Goal: Transaction & Acquisition: Purchase product/service

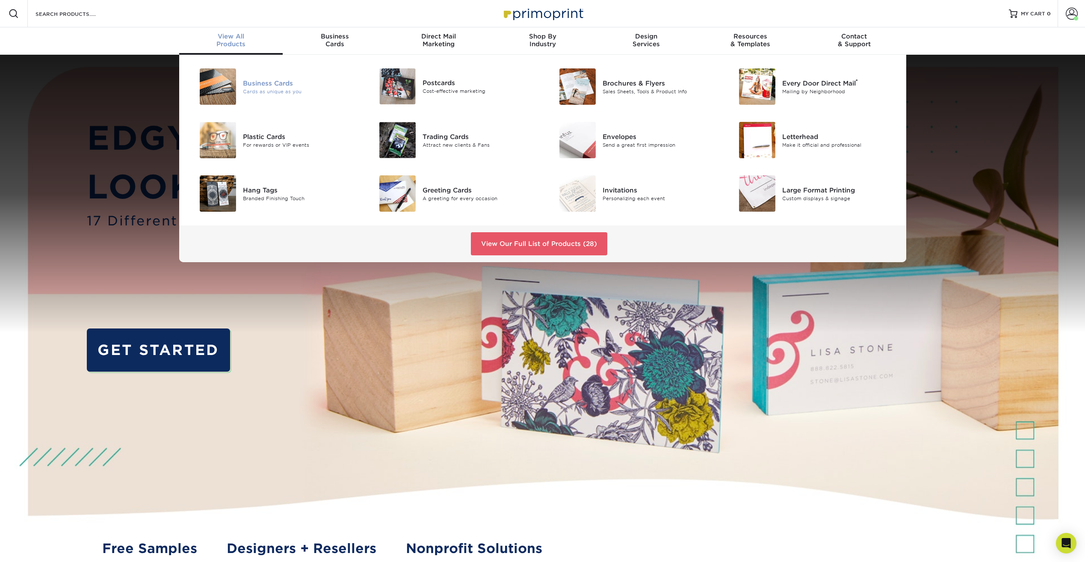
click at [259, 83] on div "Business Cards" at bounding box center [299, 82] width 113 height 9
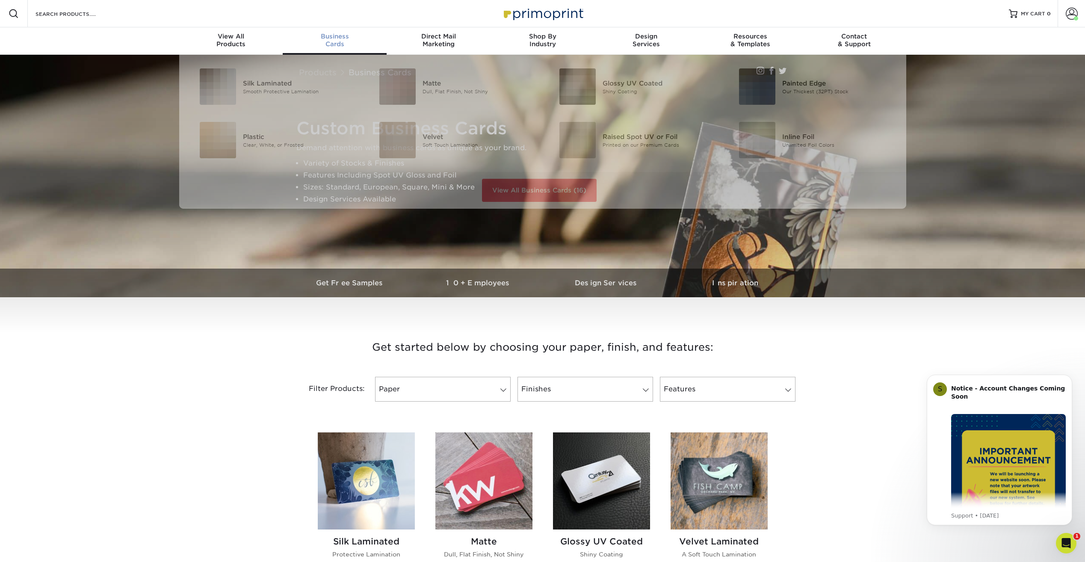
click at [332, 35] on span "Business" at bounding box center [335, 36] width 104 height 8
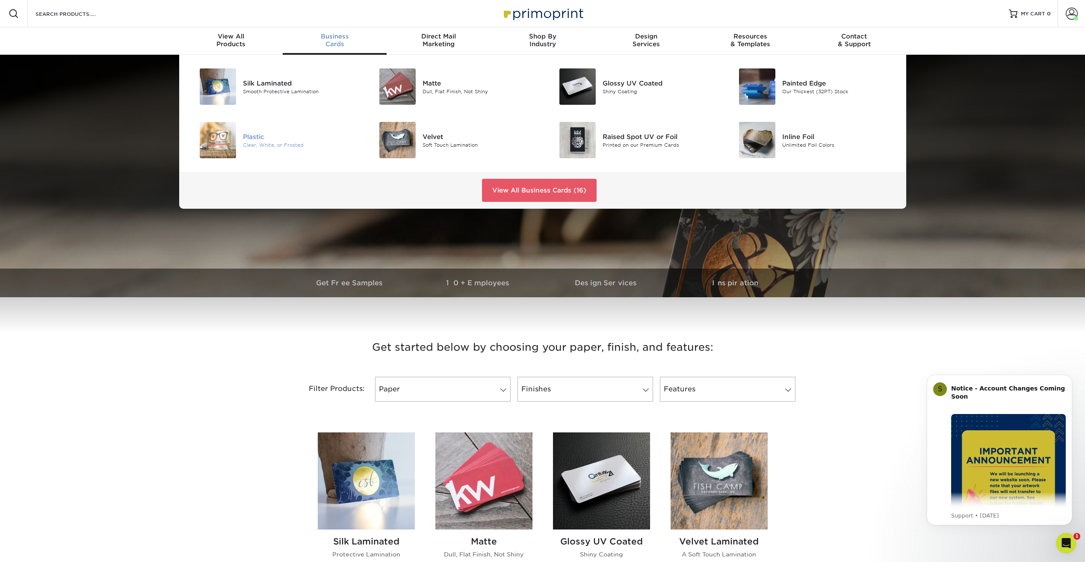
click at [255, 140] on div "Plastic" at bounding box center [299, 136] width 113 height 9
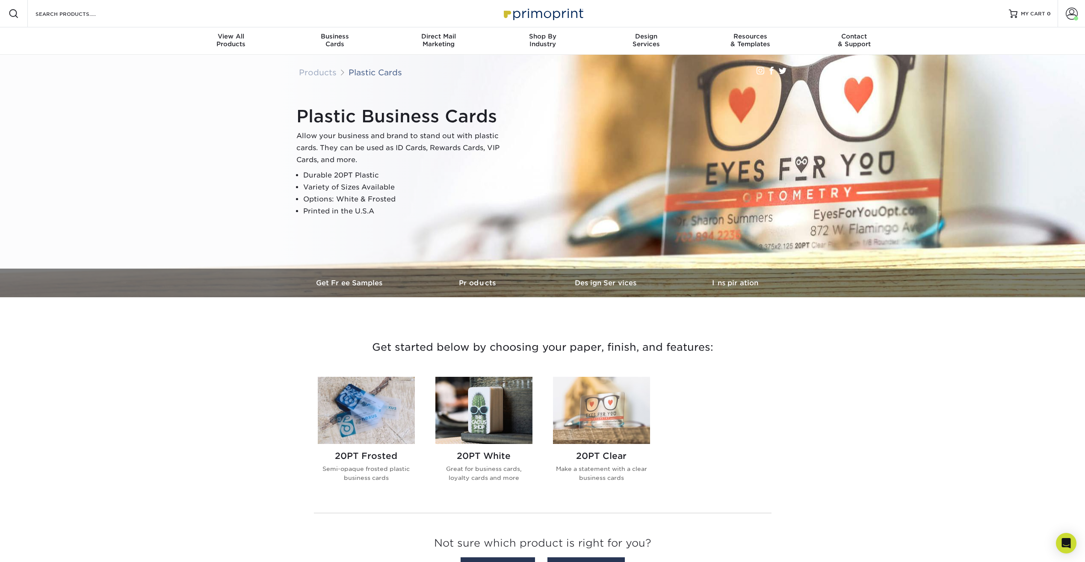
click at [384, 407] on img at bounding box center [366, 410] width 97 height 67
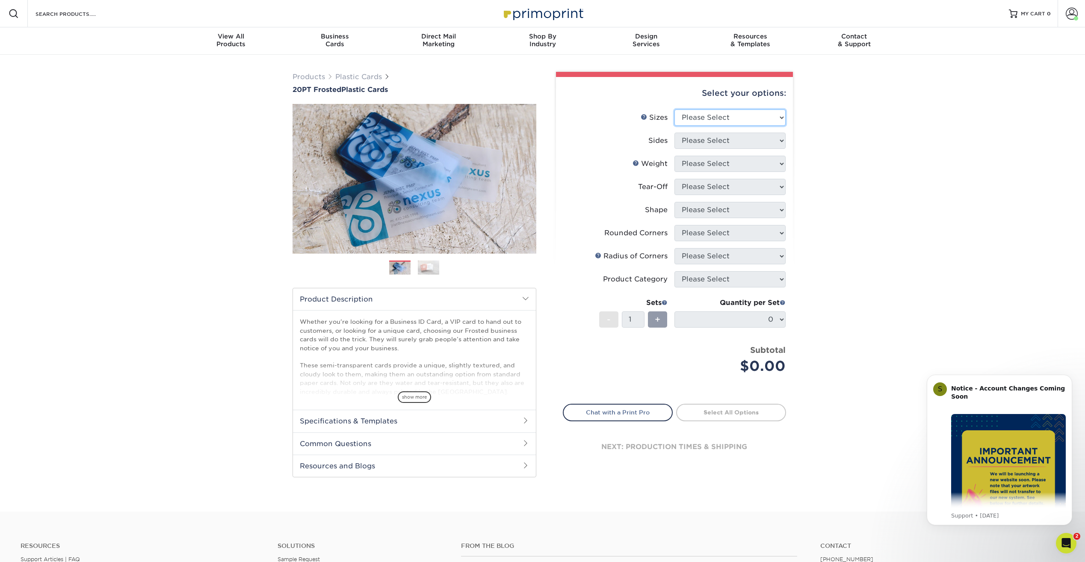
click at [751, 118] on select "Please Select 2" x 3.5" 2" x 8" 2.12" x 3.375" 2.5" x 2.5" 4.25" x 6"" at bounding box center [729, 117] width 111 height 16
select select "2.00x3.50"
click at [674, 109] on select "Please Select 2" x 3.5" 2" x 8" 2.12" x 3.375" 2.5" x 2.5" 4.25" x 6"" at bounding box center [729, 117] width 111 height 16
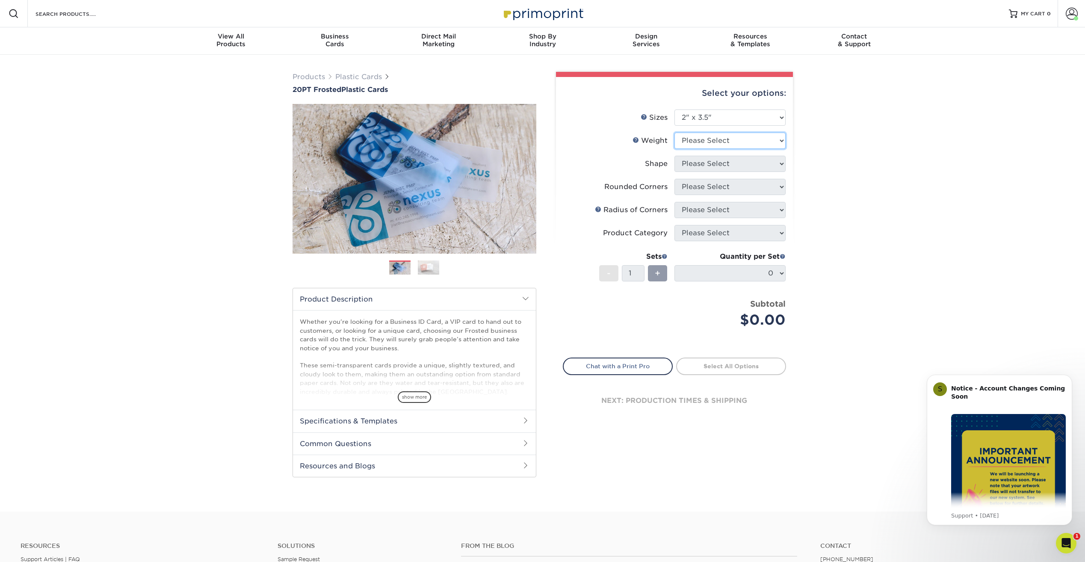
click at [739, 142] on select "Please Select 20PT Frosted Plastic 20PT Frosted Plastic" at bounding box center [729, 141] width 111 height 16
select select "20PT Frosted Plastic"
click at [674, 133] on select "Please Select 20PT Frosted Plastic 20PT Frosted Plastic" at bounding box center [729, 141] width 111 height 16
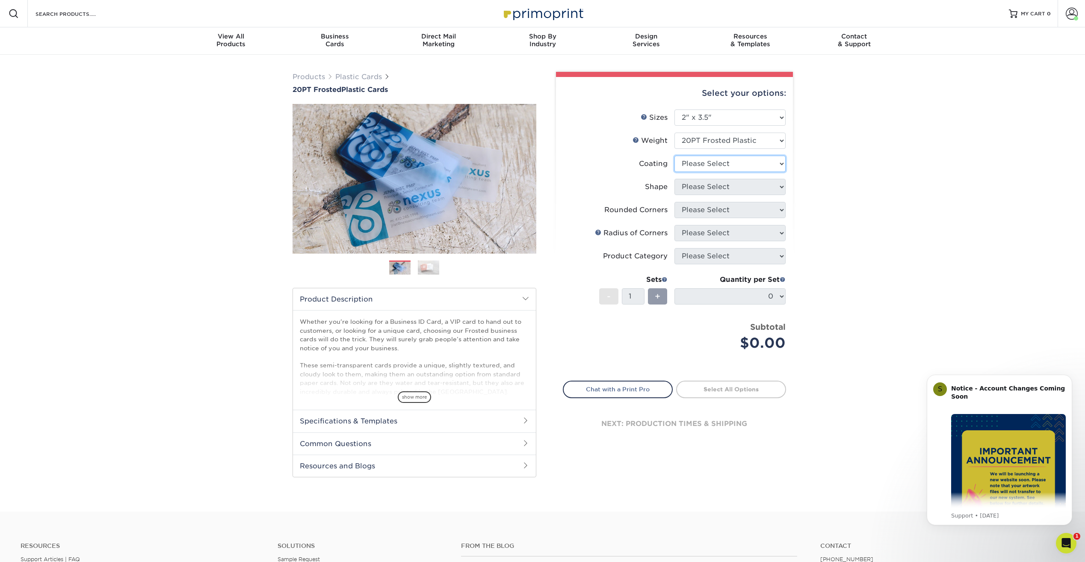
click at [747, 164] on select at bounding box center [729, 164] width 111 height 16
select select "3e7618de-abca-4bda-9f97-8b9129e913d8"
click at [674, 156] on select at bounding box center [729, 164] width 111 height 16
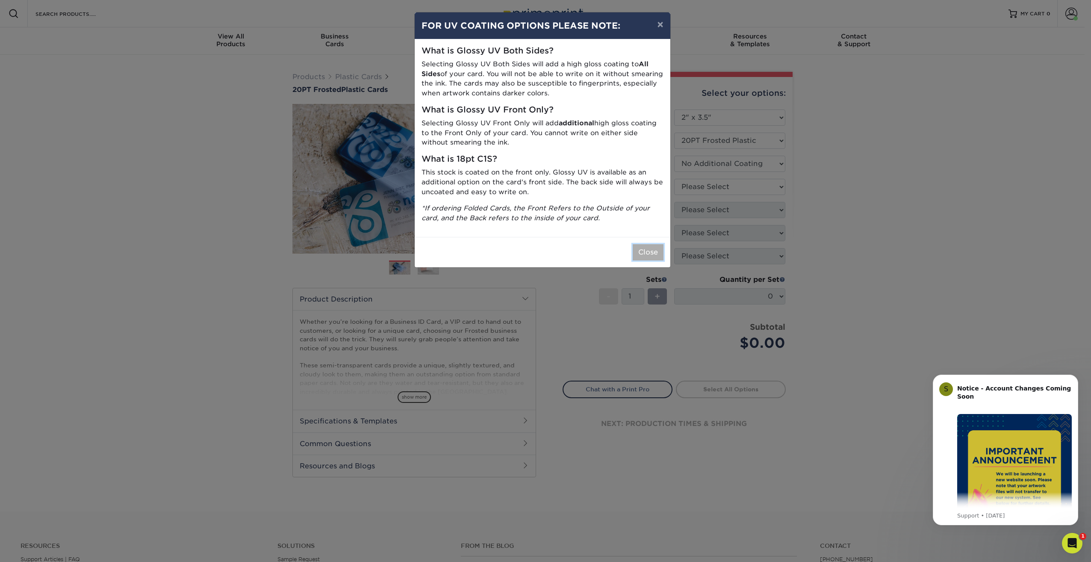
click at [651, 255] on button "Close" at bounding box center [648, 252] width 31 height 16
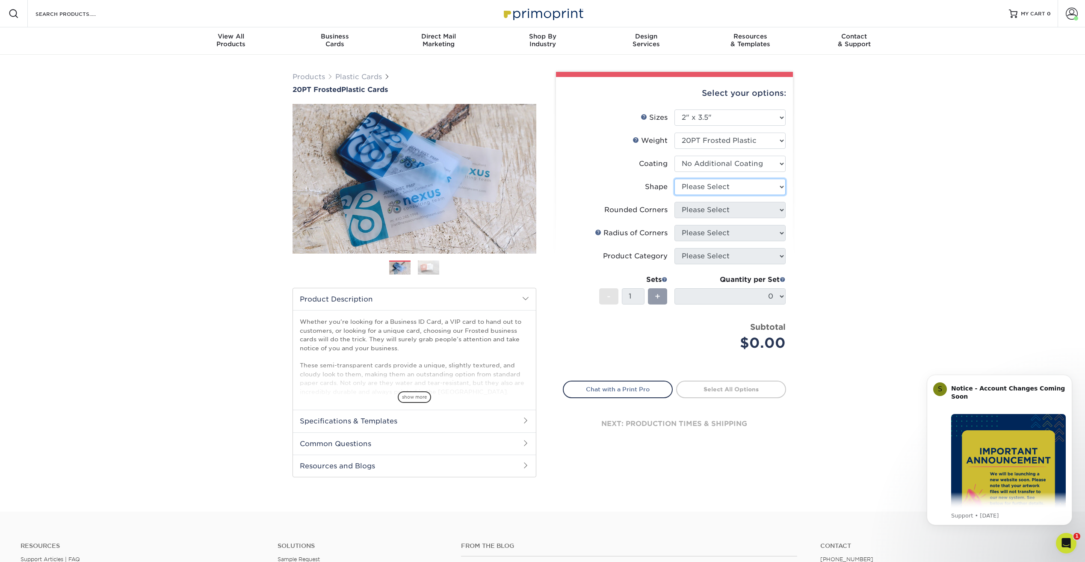
click at [712, 187] on select "Please Select Oval Standard" at bounding box center [729, 187] width 111 height 16
select select "standard"
click at [674, 179] on select "Please Select Oval Standard" at bounding box center [729, 187] width 111 height 16
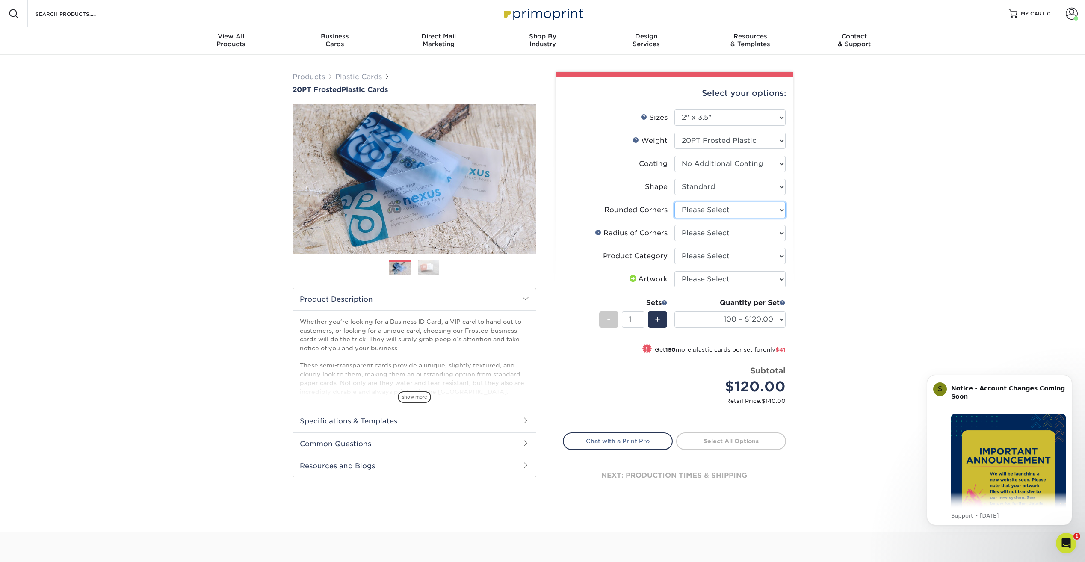
click at [734, 210] on select "Please Select Yes - Round 4 Corners" at bounding box center [729, 210] width 111 height 16
select select "7672df9e-0e0a-464d-8e1f-920c575e4da3"
click at [674, 202] on select "Please Select Yes - Round 4 Corners" at bounding box center [729, 210] width 111 height 16
click at [754, 233] on select "Please Select Rounded 1/8" Rounded 1/4"" at bounding box center [729, 233] width 111 height 16
select select "589680c7-ee9a-431b-9d12-d7aeb1386a97"
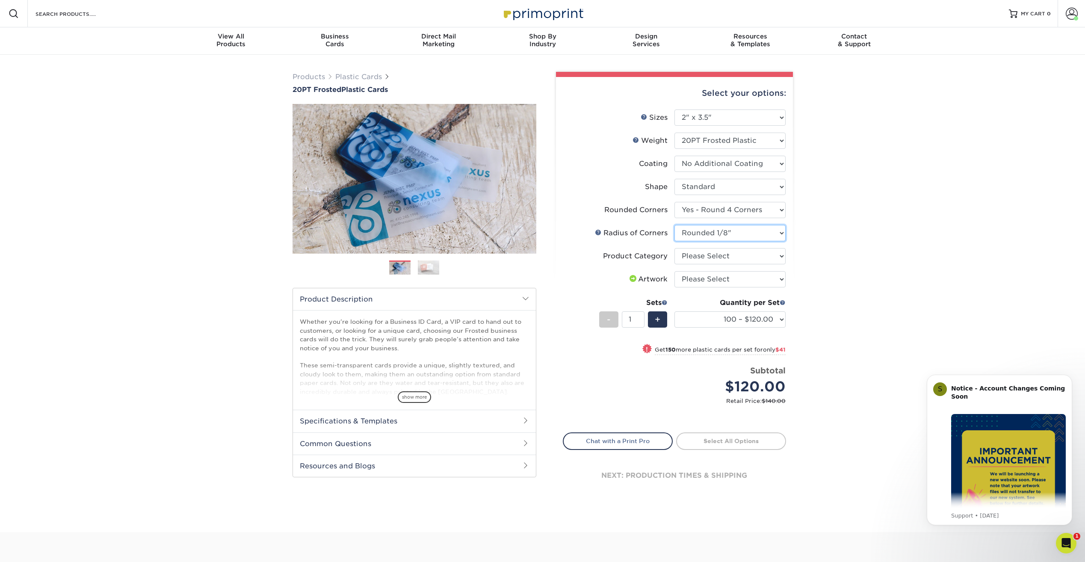
click at [674, 225] on select "Please Select Rounded 1/8" Rounded 1/4"" at bounding box center [729, 233] width 111 height 16
click at [759, 254] on select "Please Select Business Cards" at bounding box center [729, 256] width 111 height 16
select select "3b5148f1-0588-4f88-a218-97bcfdce65c1"
click at [674, 248] on select "Please Select Business Cards" at bounding box center [729, 256] width 111 height 16
click at [724, 279] on select "Please Select I will upload files I need a design - $100" at bounding box center [729, 279] width 111 height 16
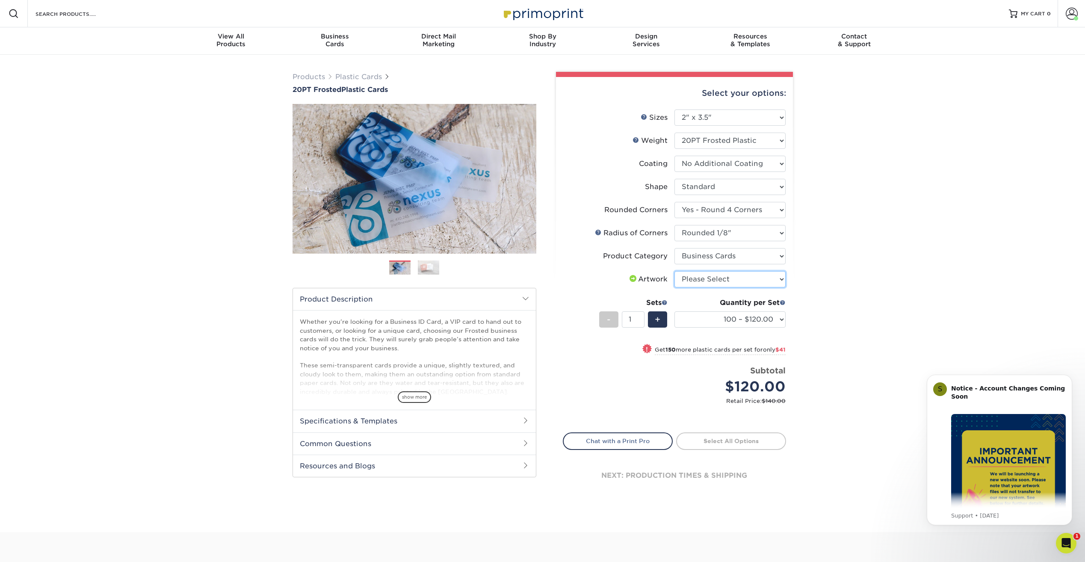
select select "upload"
click at [674, 271] on select "Please Select I will upload files I need a design - $100" at bounding box center [729, 279] width 111 height 16
click at [778, 320] on select "100 – $120.00 250 – $161.00 500 – $207.00 1000 – $232.00 2500 – $560.00 5000 – …" at bounding box center [729, 319] width 111 height 16
select select "500 – $207.00"
click at [674, 311] on select "100 – $120.00 250 – $161.00 500 – $207.00 1000 – $232.00 2500 – $560.00 5000 – …" at bounding box center [729, 319] width 111 height 16
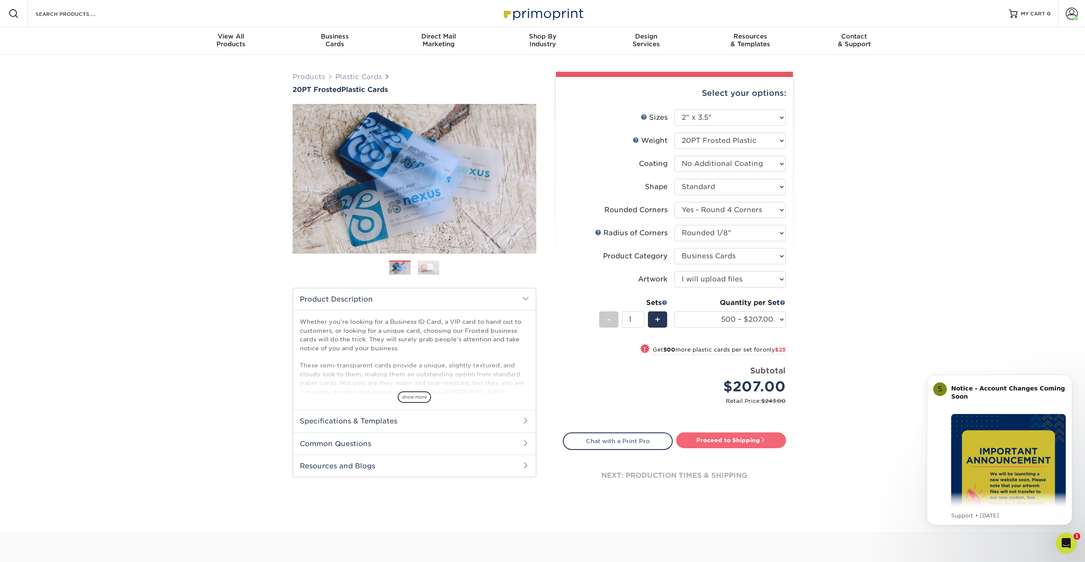
click at [741, 441] on link "Proceed to Shipping" at bounding box center [731, 439] width 110 height 15
type input "Set 1"
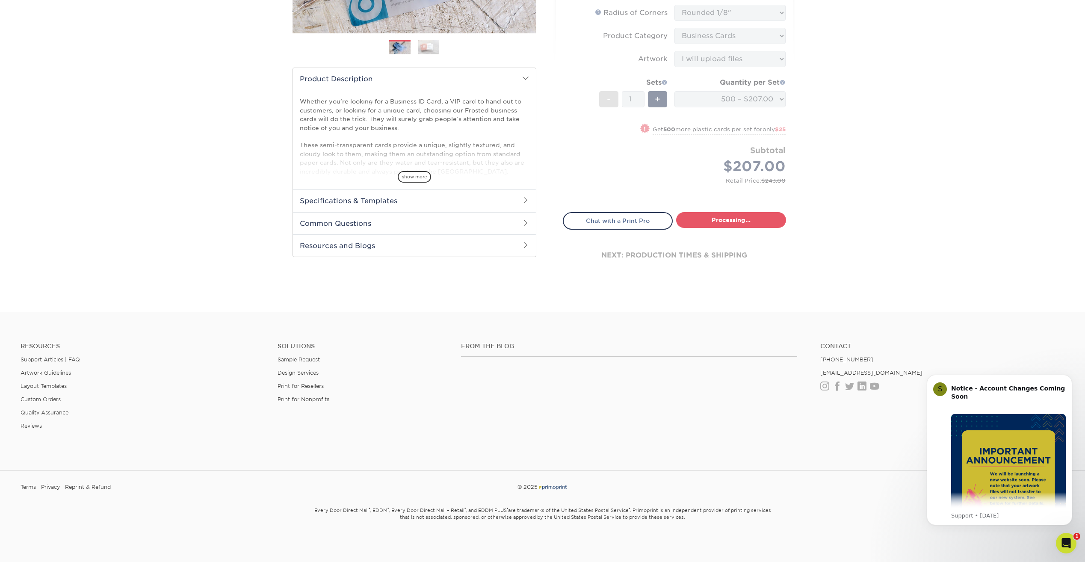
select select "86c860ba-e059-4523-8cfe-cff2d32ee382"
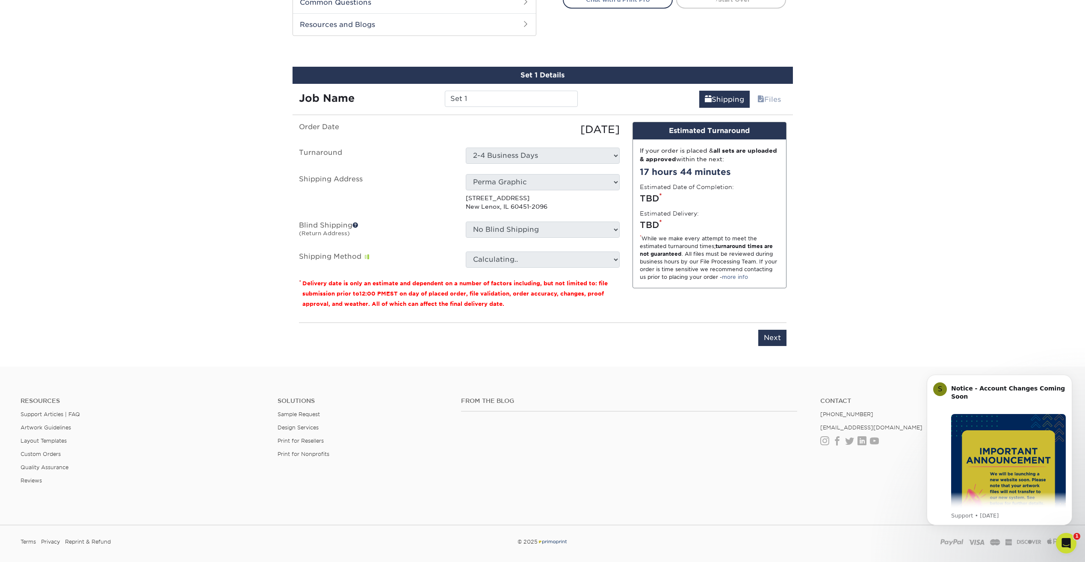
scroll to position [456, 0]
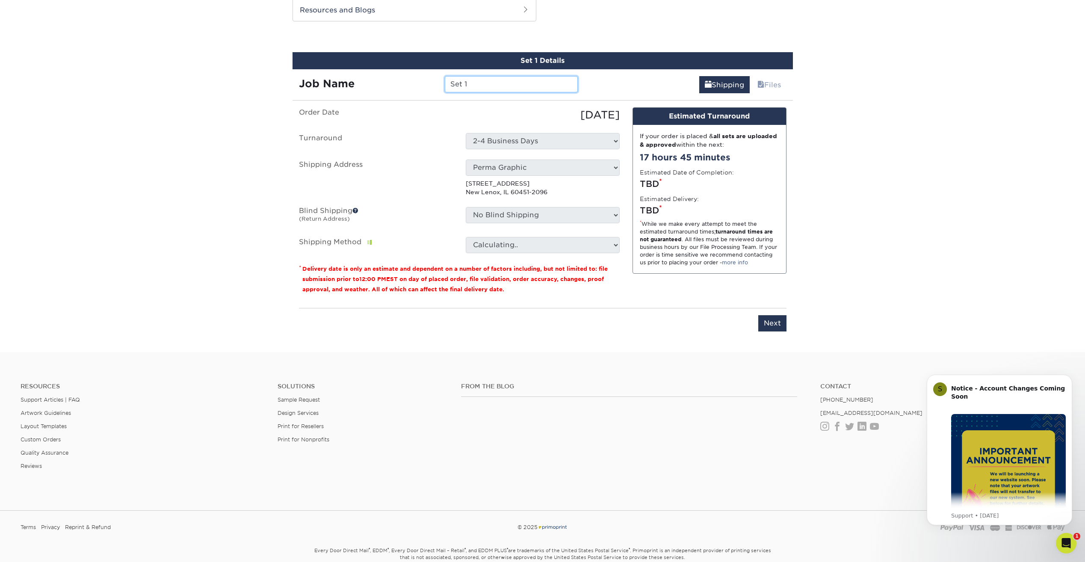
drag, startPoint x: 480, startPoint y: 84, endPoint x: 489, endPoint y: 83, distance: 8.6
click at [480, 84] on input "Set 1" at bounding box center [511, 84] width 133 height 16
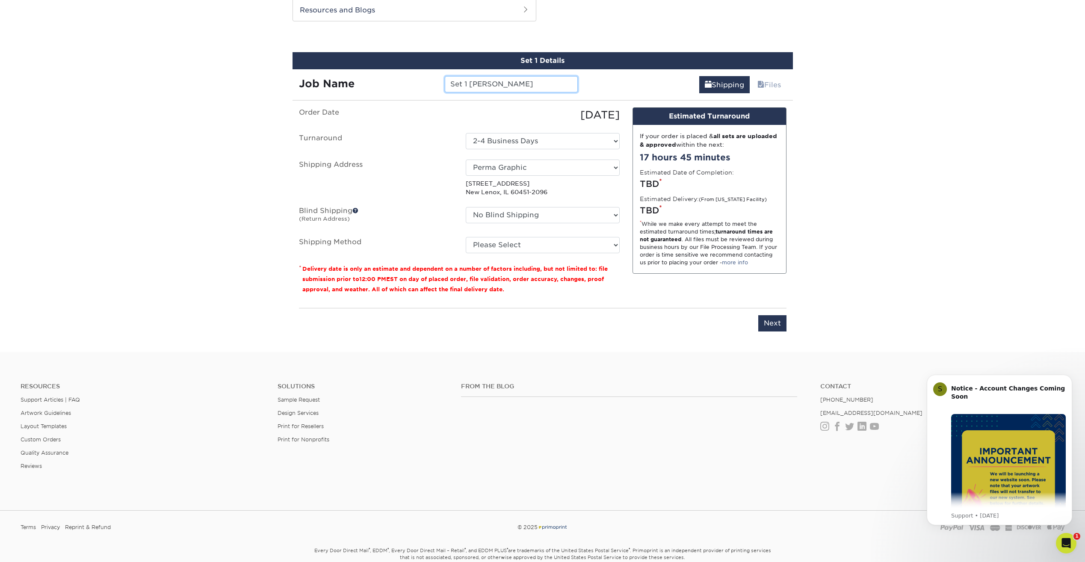
drag, startPoint x: 451, startPoint y: 84, endPoint x: 464, endPoint y: 75, distance: 16.0
click at [451, 84] on input "Set 1 Christian McPhetridge" at bounding box center [511, 84] width 133 height 16
type input "ASI Set 1 [PERSON_NAME]"
click at [556, 138] on select "Select One 2-4 Business Days" at bounding box center [543, 141] width 154 height 16
click at [554, 139] on select "Select One 2-4 Business Days" at bounding box center [543, 141] width 154 height 16
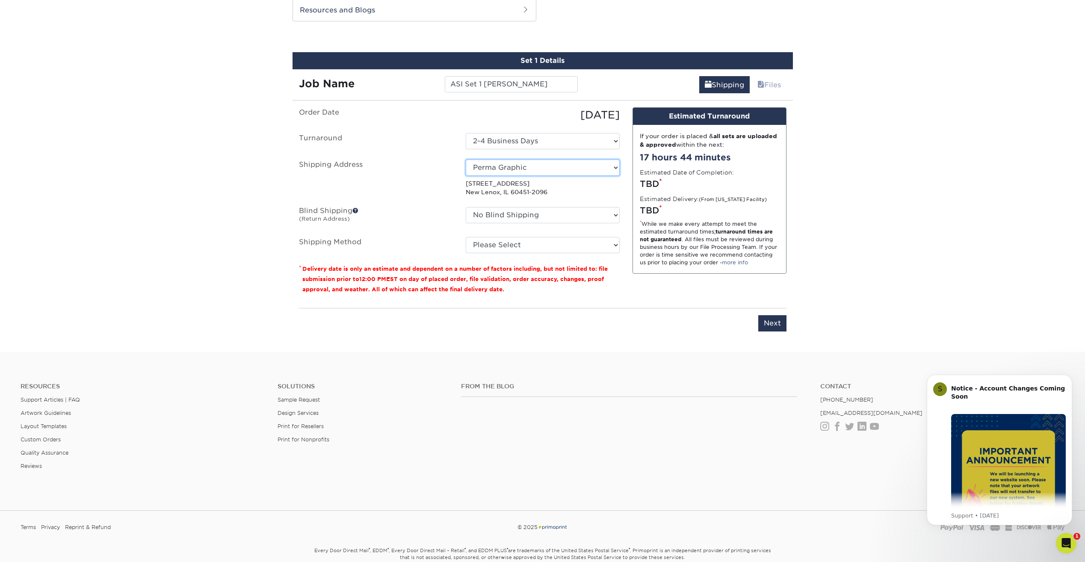
click at [534, 168] on select "Select One Perma Graphic Perma Graphic + Add New Address" at bounding box center [543, 167] width 154 height 16
click at [533, 168] on select "Select One Perma Graphic Perma Graphic + Add New Address" at bounding box center [543, 167] width 154 height 16
click at [531, 163] on select "Select One Perma Graphic Perma Graphic + Add New Address" at bounding box center [543, 167] width 154 height 16
click at [521, 213] on select "No Blind Shipping Perma Graphic Perma Graphic + Add New Address" at bounding box center [543, 215] width 154 height 16
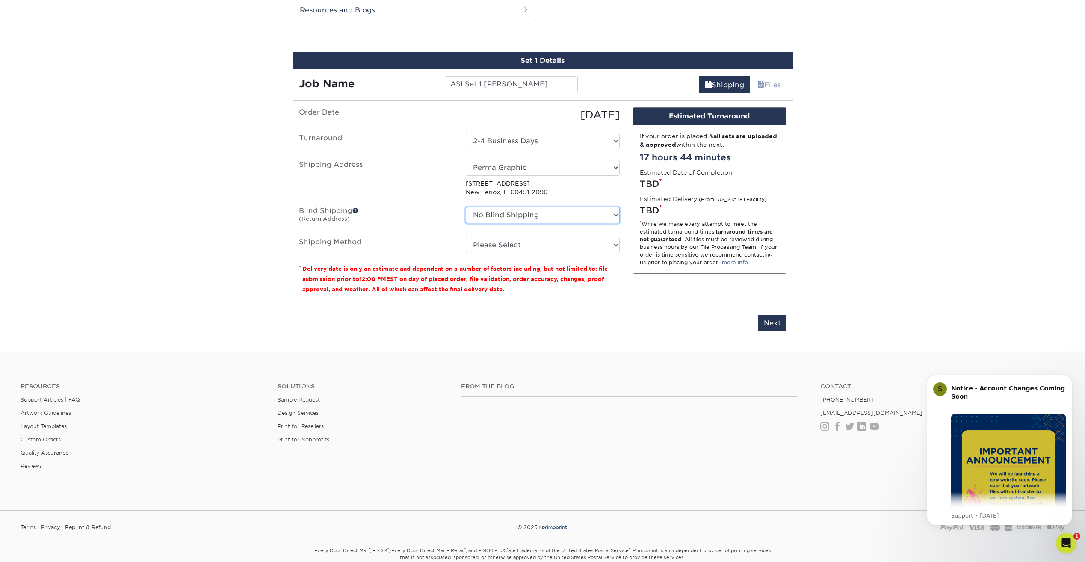
click at [521, 213] on select "No Blind Shipping Perma Graphic Perma Graphic + Add New Address" at bounding box center [543, 215] width 154 height 16
click at [530, 248] on select "Please Select Ground Shipping (+$8.96) 3 Day Shipping Service (+$16.81) 2 Day A…" at bounding box center [543, 245] width 154 height 16
select select "03"
click at [466, 237] on select "Please Select Ground Shipping (+$8.96) 3 Day Shipping Service (+$16.81) 2 Day A…" at bounding box center [543, 245] width 154 height 16
click at [770, 327] on input "Next" at bounding box center [772, 323] width 28 height 16
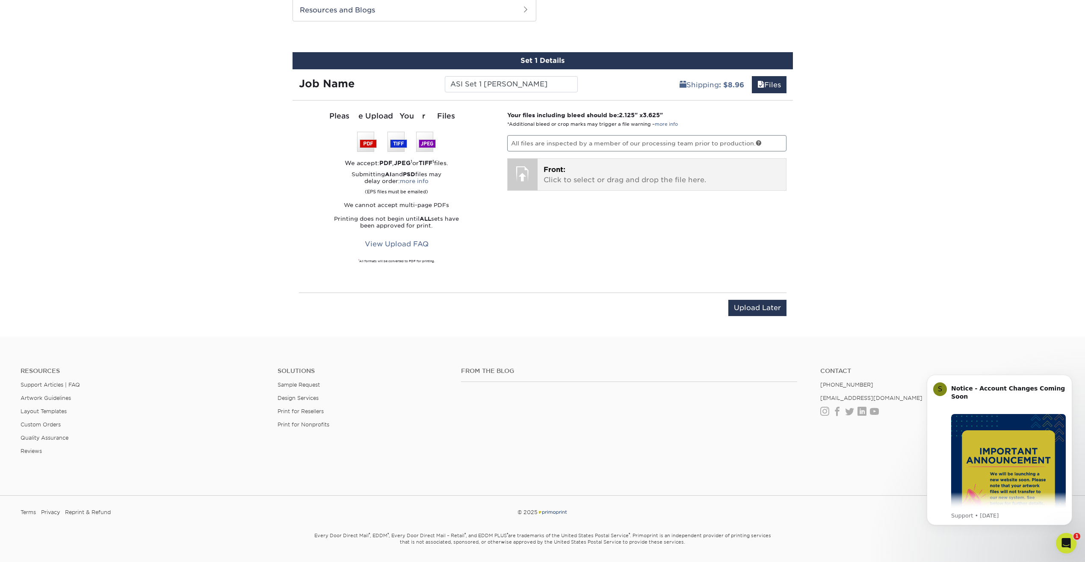
click at [617, 177] on p "Front: Click to select or drag and drop the file here." at bounding box center [661, 175] width 236 height 21
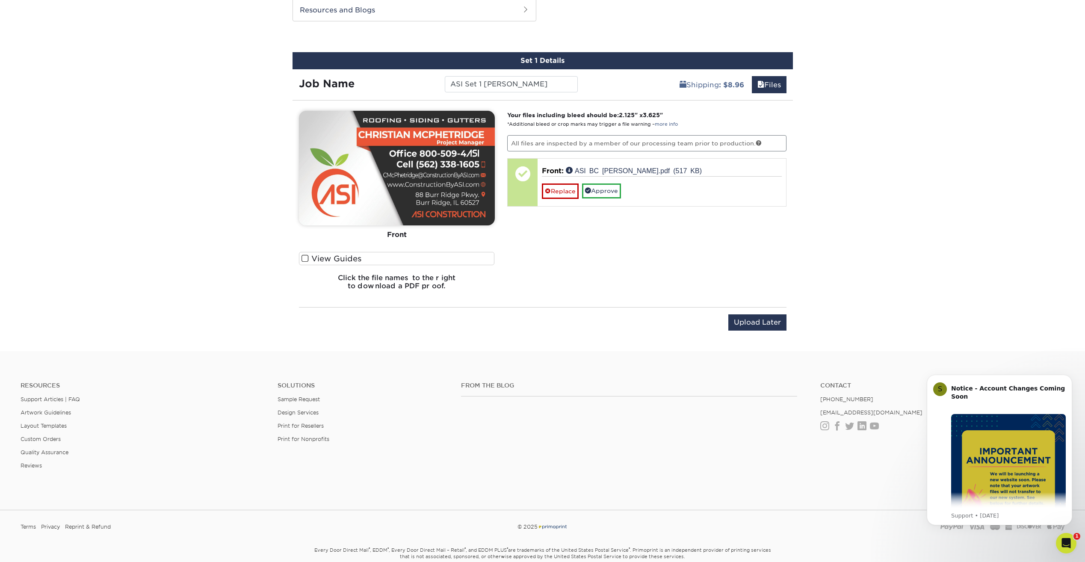
drag, startPoint x: 305, startPoint y: 257, endPoint x: 269, endPoint y: 265, distance: 36.8
click at [305, 257] on span at bounding box center [304, 258] width 7 height 8
click at [0, 0] on input "View Guides" at bounding box center [0, 0] width 0 height 0
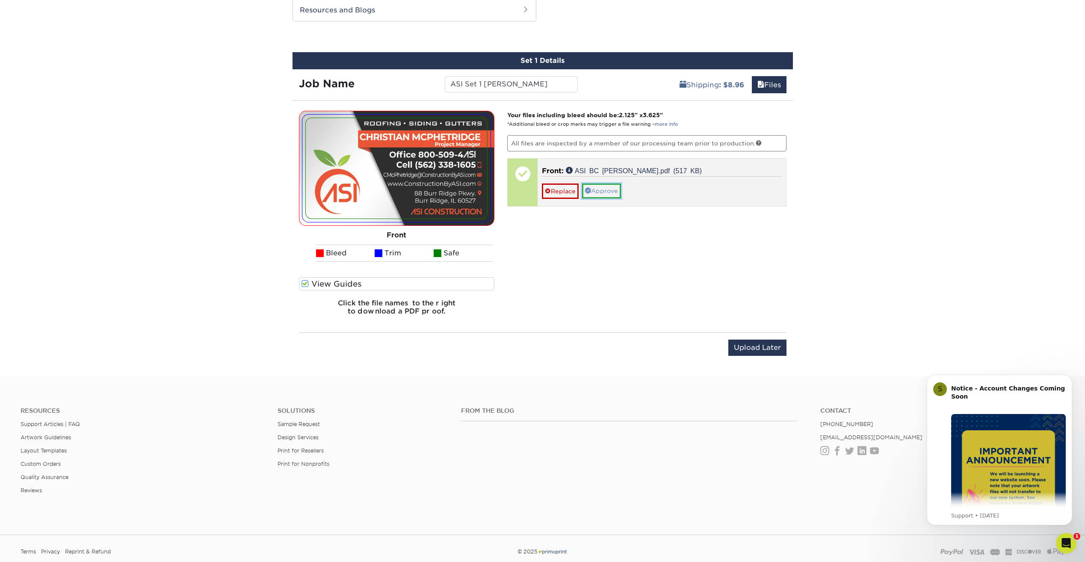
click at [614, 188] on link "Approve" at bounding box center [601, 190] width 39 height 15
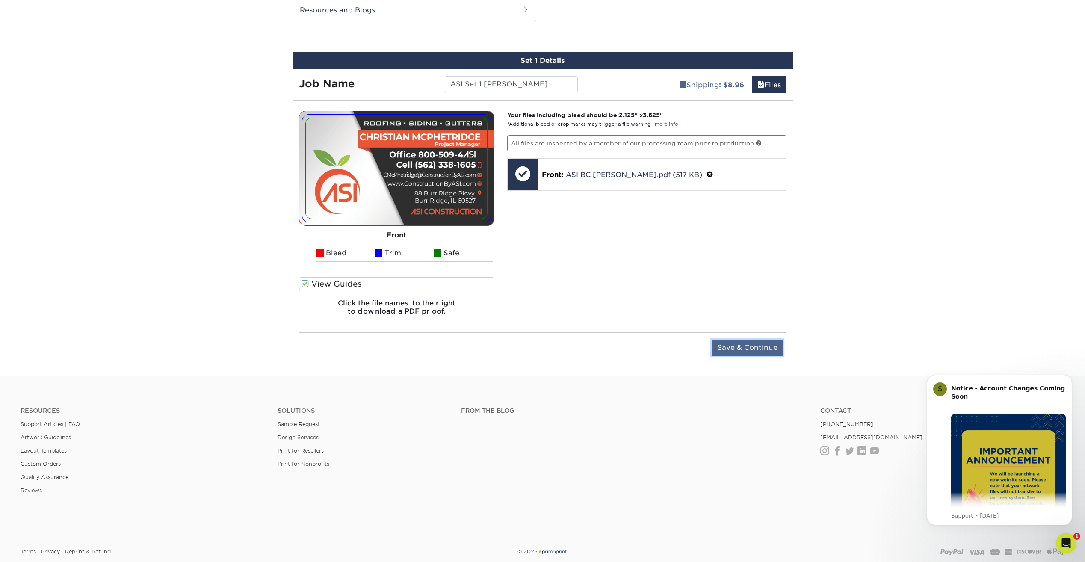
click at [740, 345] on input "Save & Continue" at bounding box center [746, 347] width 71 height 16
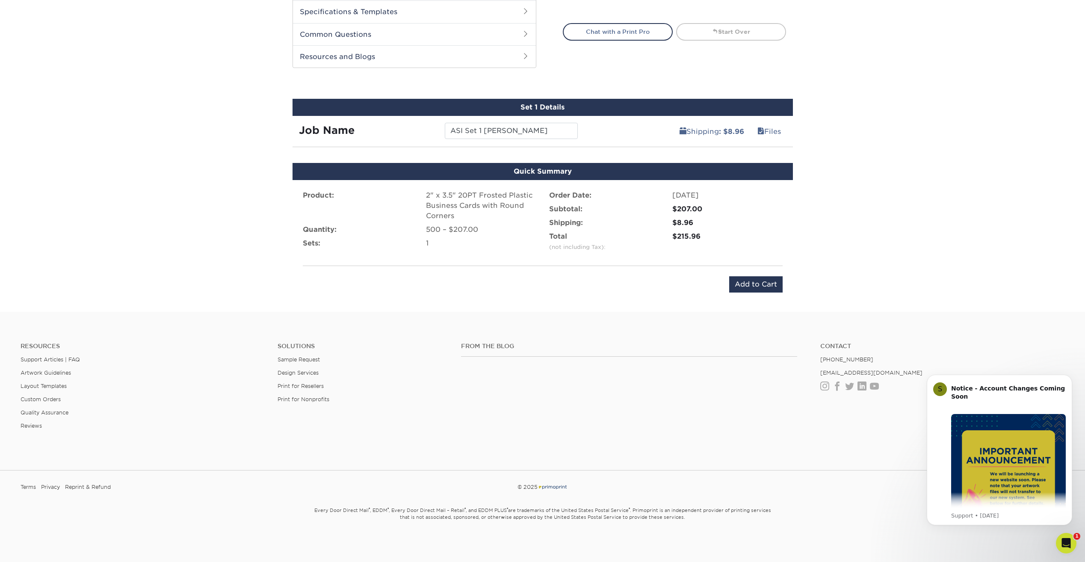
scroll to position [401, 0]
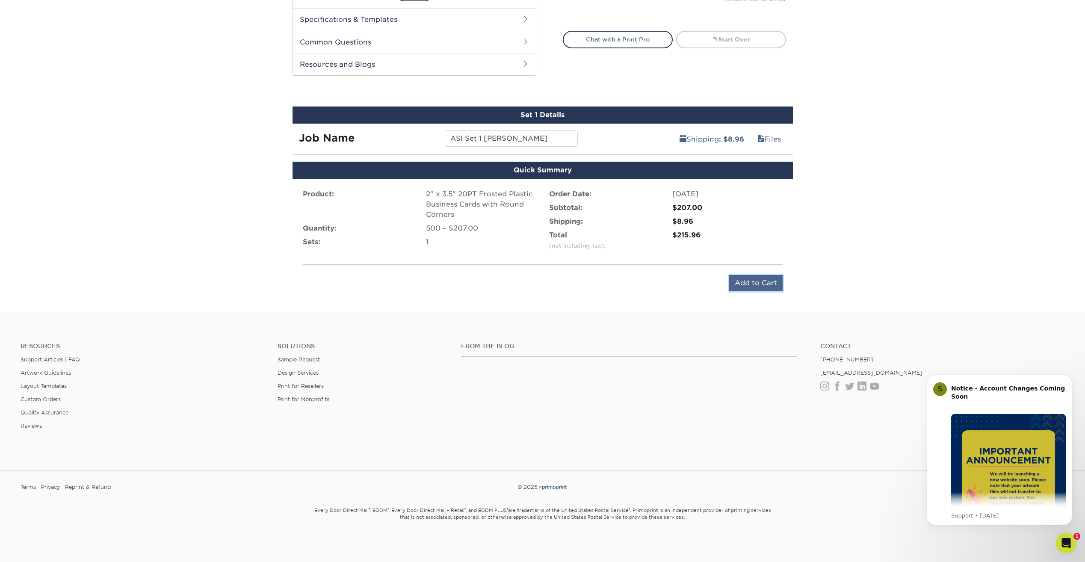
click at [751, 279] on input "Add to Cart" at bounding box center [755, 283] width 53 height 16
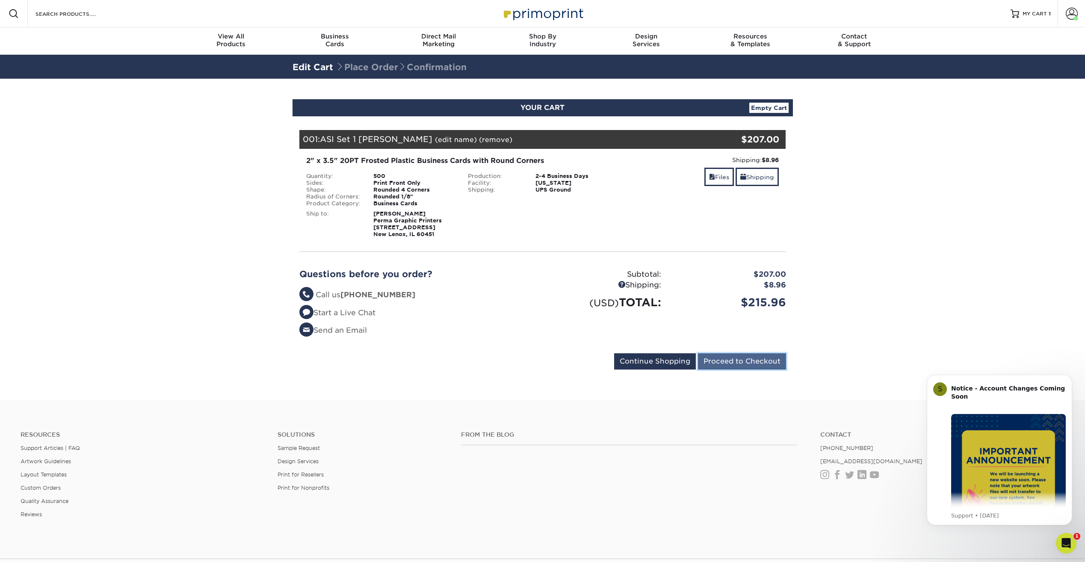
click at [767, 365] on input "Proceed to Checkout" at bounding box center [742, 361] width 88 height 16
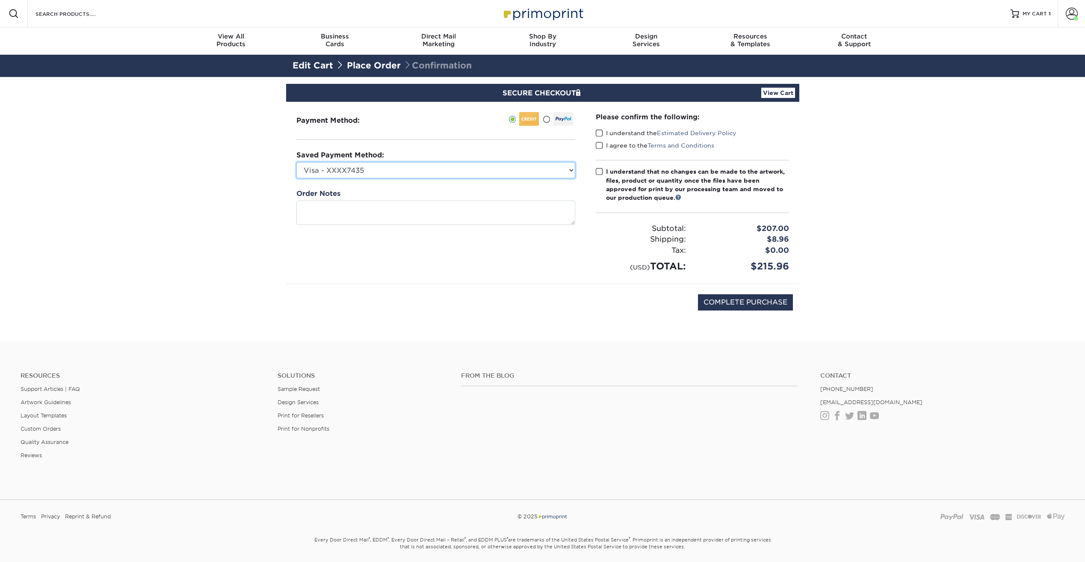
click at [454, 170] on select "Visa - XXXX7435 New Credit Card" at bounding box center [435, 170] width 279 height 16
click at [453, 170] on select "Visa - XXXX7435 New Credit Card" at bounding box center [435, 170] width 279 height 16
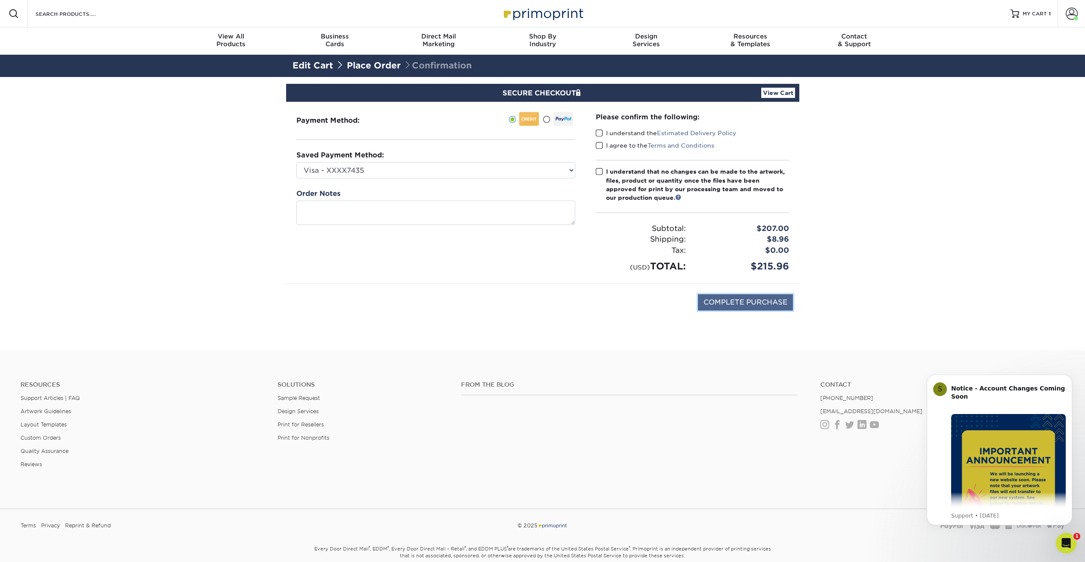
click at [740, 304] on input "COMPLETE PURCHASE" at bounding box center [745, 302] width 95 height 16
click at [601, 132] on span at bounding box center [599, 133] width 7 height 8
click at [0, 0] on input "I understand the Estimated Delivery Policy" at bounding box center [0, 0] width 0 height 0
click at [601, 145] on span at bounding box center [599, 146] width 7 height 8
click at [0, 0] on input "I agree to the Terms and Conditions" at bounding box center [0, 0] width 0 height 0
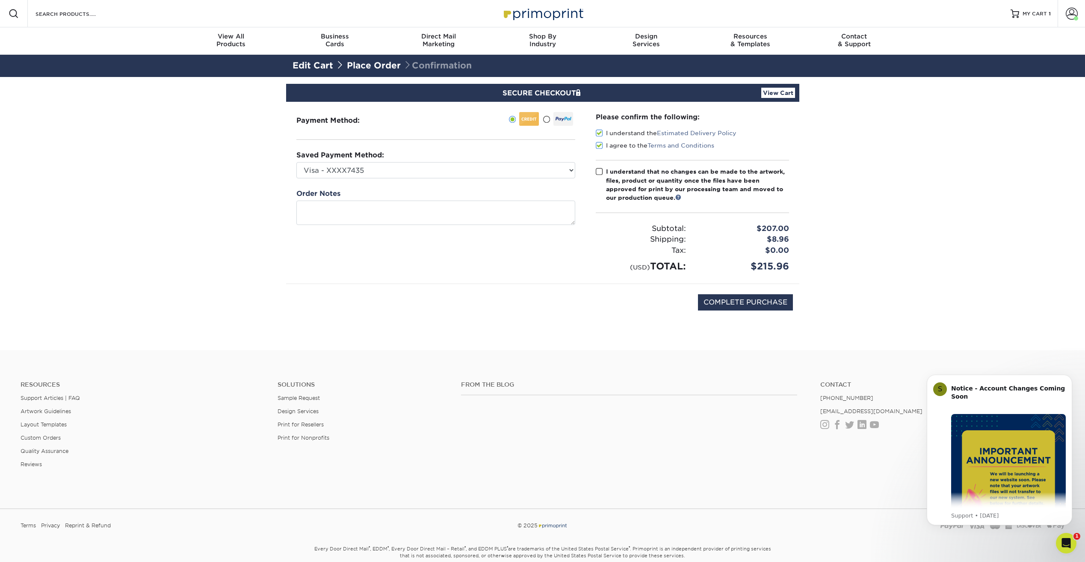
click at [599, 173] on span at bounding box center [599, 172] width 7 height 8
click at [0, 0] on input "I understand that no changes can be made to the artwork, files, product or quan…" at bounding box center [0, 0] width 0 height 0
click at [737, 304] on input "COMPLETE PURCHASE" at bounding box center [745, 302] width 95 height 16
type input "PROCESSING, PLEASE WAIT..."
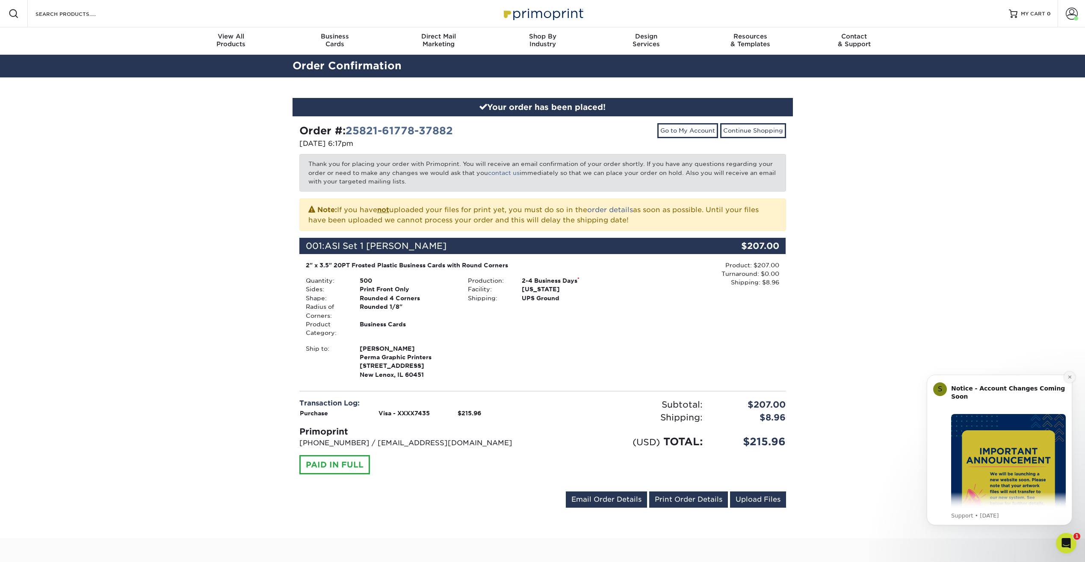
click at [1072, 377] on button "Dismiss notification" at bounding box center [1069, 376] width 11 height 11
